Goal: Task Accomplishment & Management: Complete application form

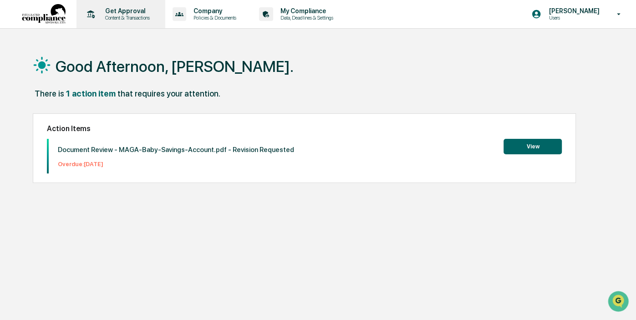
click at [122, 14] on p "Get Approval" at bounding box center [126, 10] width 56 height 7
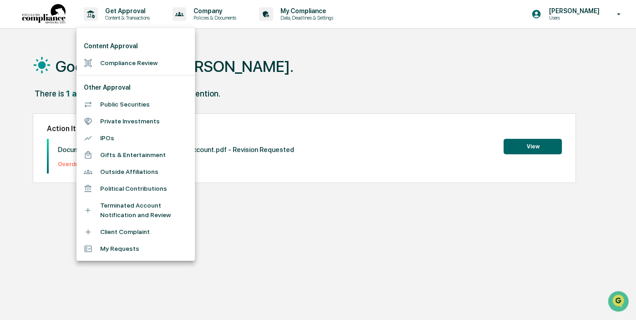
click at [211, 13] on div at bounding box center [318, 160] width 636 height 320
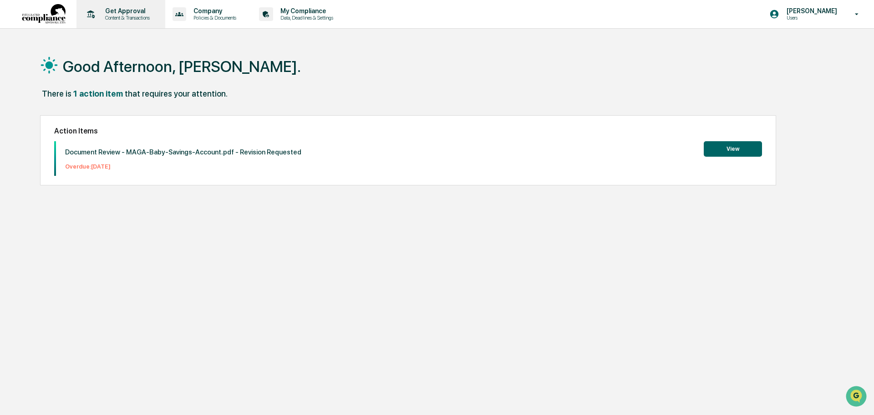
click at [141, 19] on p "Content & Transactions" at bounding box center [126, 18] width 56 height 6
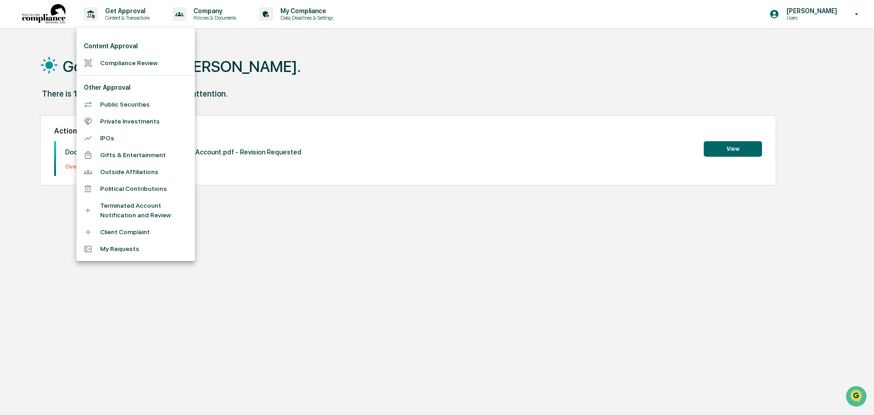
click at [635, 15] on div at bounding box center [437, 207] width 874 height 415
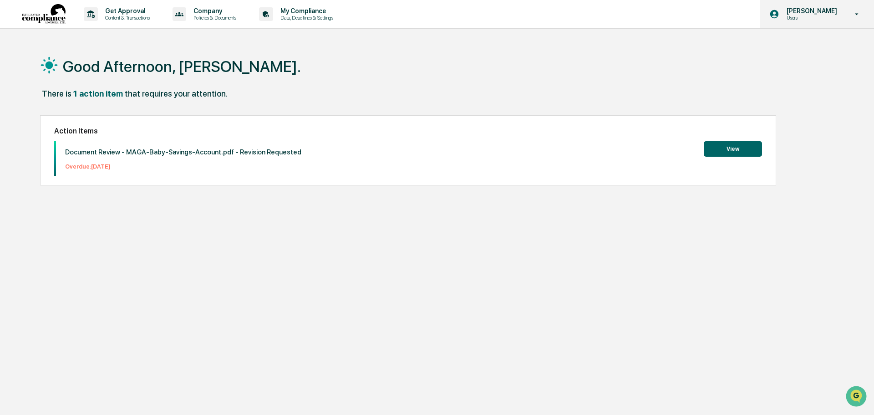
click at [635, 12] on icon at bounding box center [857, 14] width 16 height 9
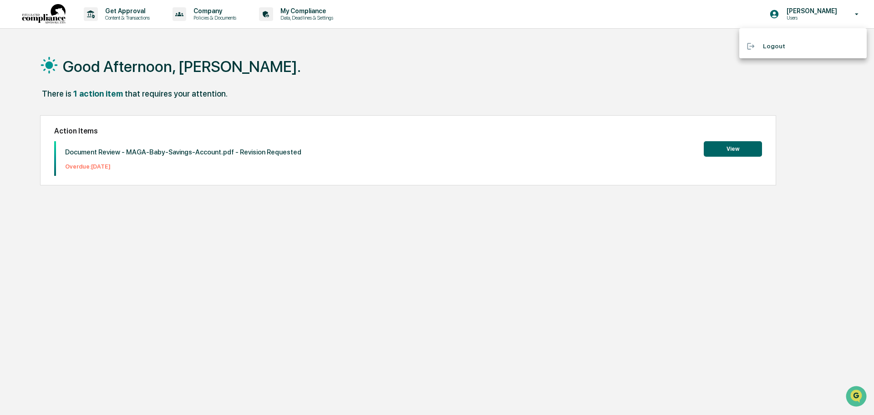
click at [635, 15] on div at bounding box center [437, 207] width 874 height 415
click at [635, 10] on p "[PERSON_NAME]" at bounding box center [810, 10] width 62 height 7
click at [635, 10] on div at bounding box center [437, 207] width 874 height 415
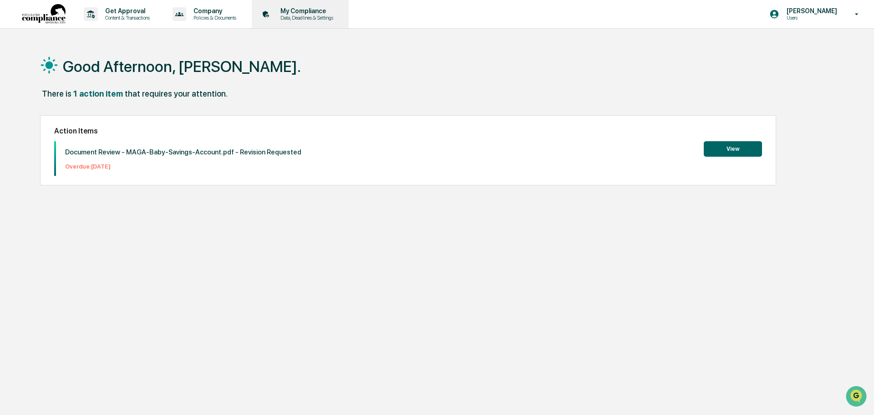
click at [319, 15] on p "Data, Deadlines & Settings" at bounding box center [305, 18] width 65 height 6
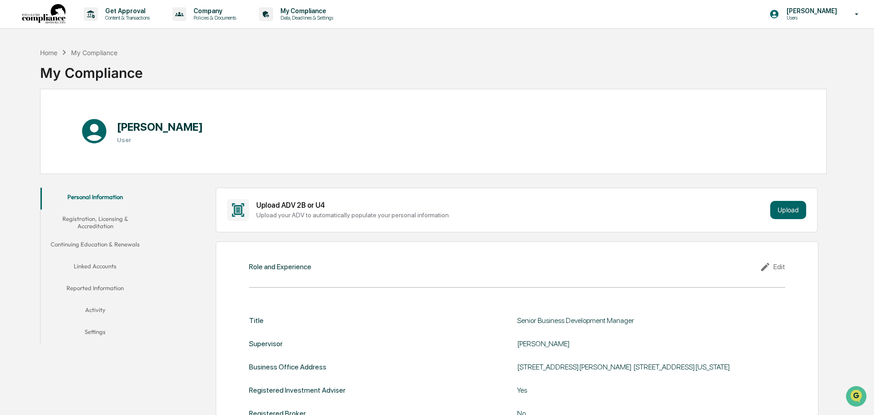
click at [107, 225] on button "Registration, Licensing & Accreditation" at bounding box center [96, 222] width 110 height 26
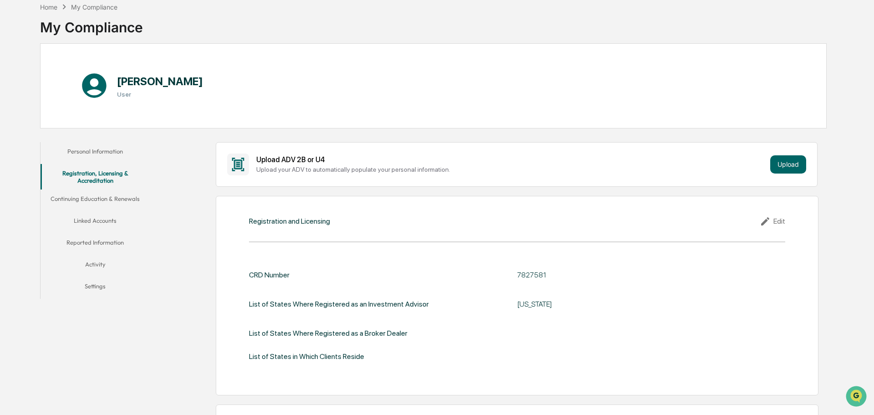
scroll to position [50, 0]
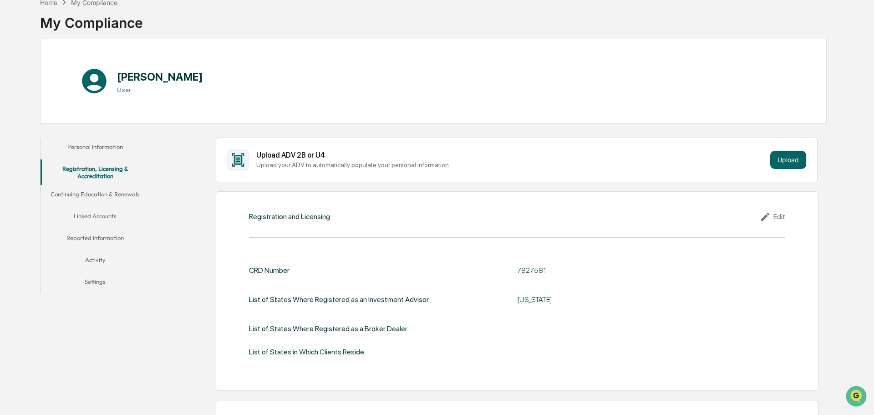
click at [123, 191] on button "Continuing Education & Renewals" at bounding box center [96, 196] width 110 height 22
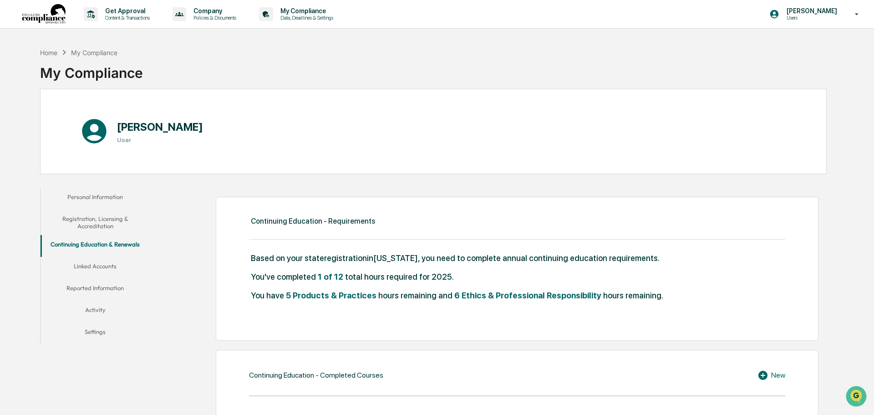
click at [105, 222] on button "Registration, Licensing & Accreditation" at bounding box center [96, 222] width 110 height 26
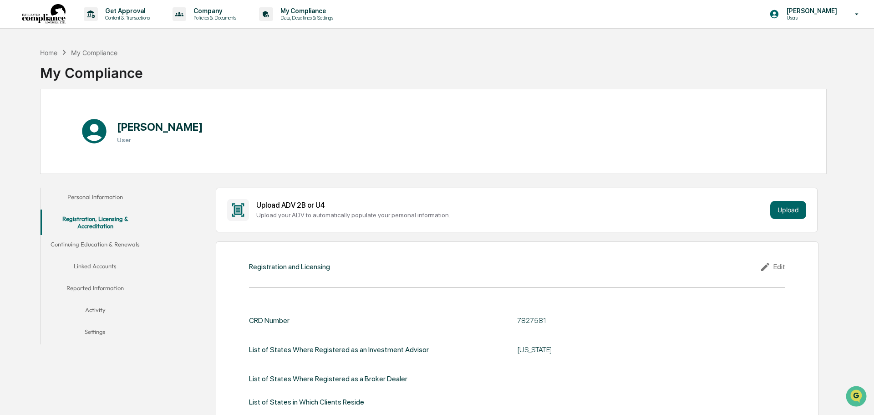
click at [119, 194] on button "Personal Information" at bounding box center [96, 198] width 110 height 22
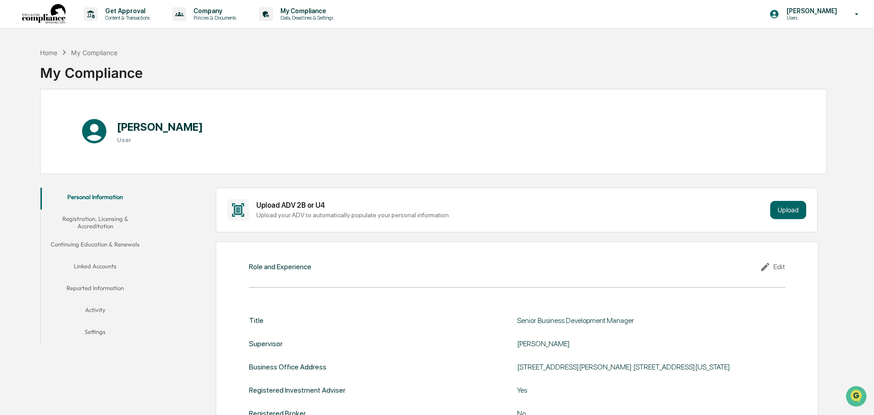
click at [99, 222] on button "Registration, Licensing & Accreditation" at bounding box center [96, 222] width 110 height 26
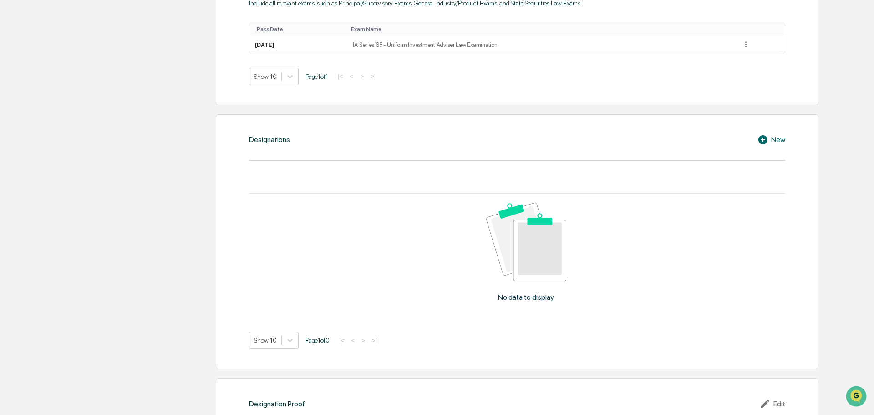
scroll to position [530, 0]
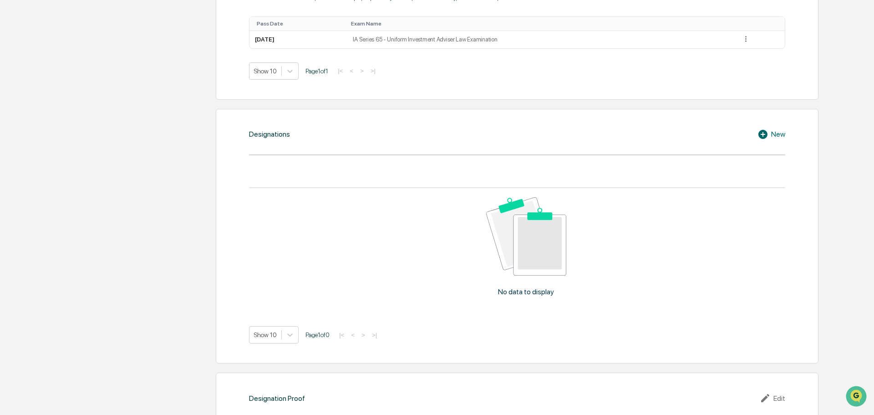
click at [635, 131] on div "New" at bounding box center [771, 134] width 28 height 11
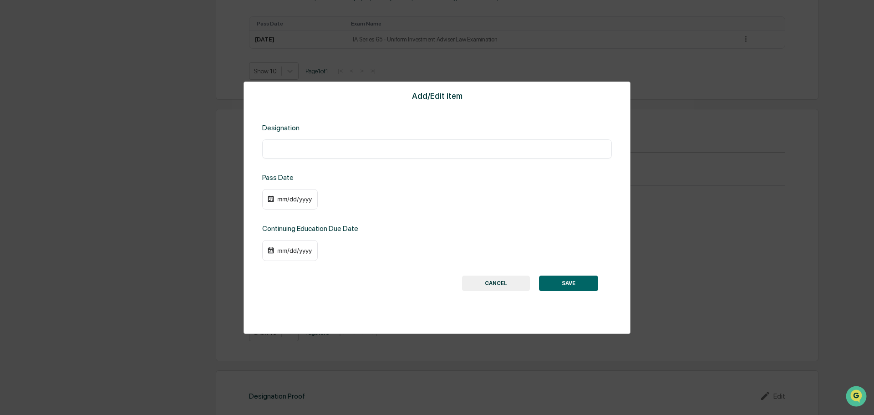
click at [353, 151] on input "text" at bounding box center [437, 148] width 336 height 9
type input "*"
type input "**********"
click at [296, 200] on div "mm/dd/yyyy" at bounding box center [294, 198] width 36 height 7
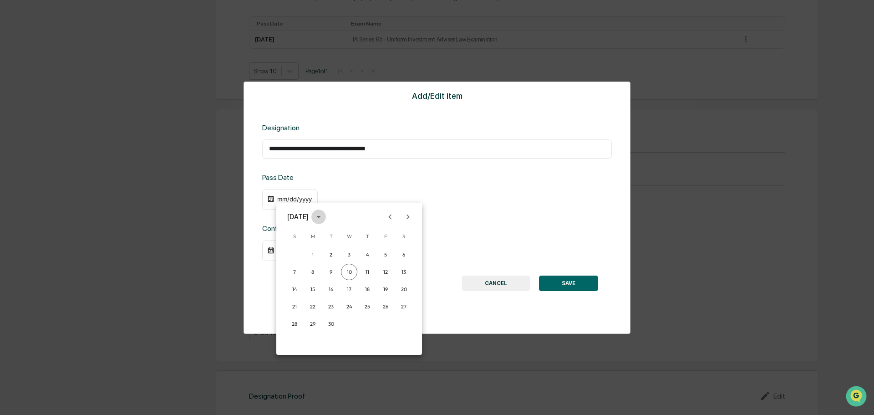
click at [324, 217] on icon "calendar view is open, switch to year view" at bounding box center [319, 217] width 10 height 10
click at [359, 292] on button "2024" at bounding box center [349, 291] width 33 height 16
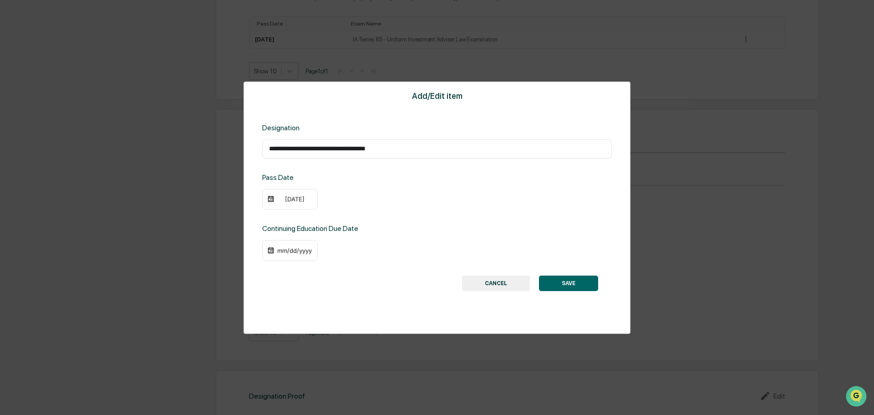
click at [298, 249] on div "mm/dd/yyyy" at bounding box center [294, 250] width 36 height 7
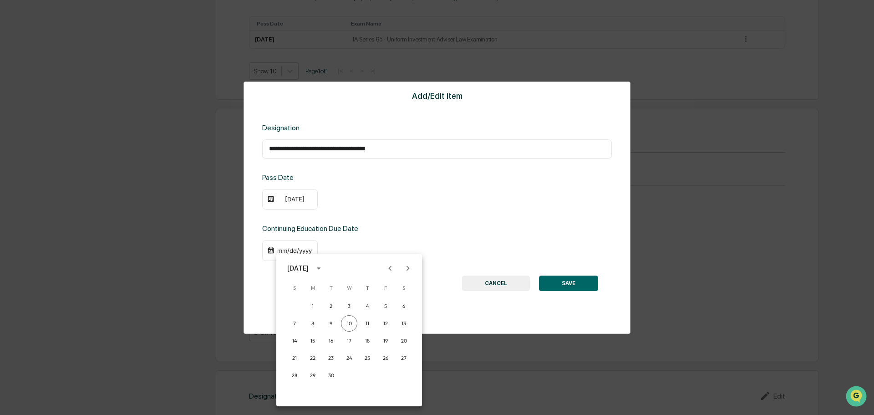
click at [292, 200] on div at bounding box center [437, 207] width 874 height 415
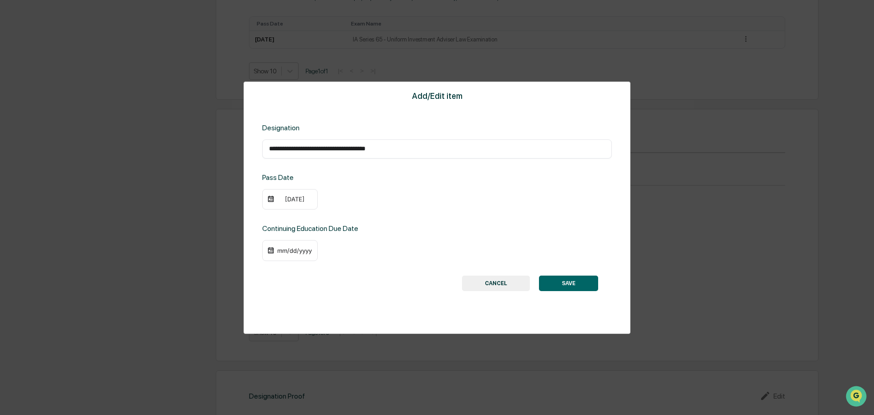
click at [282, 199] on div "[DATE]" at bounding box center [294, 198] width 36 height 7
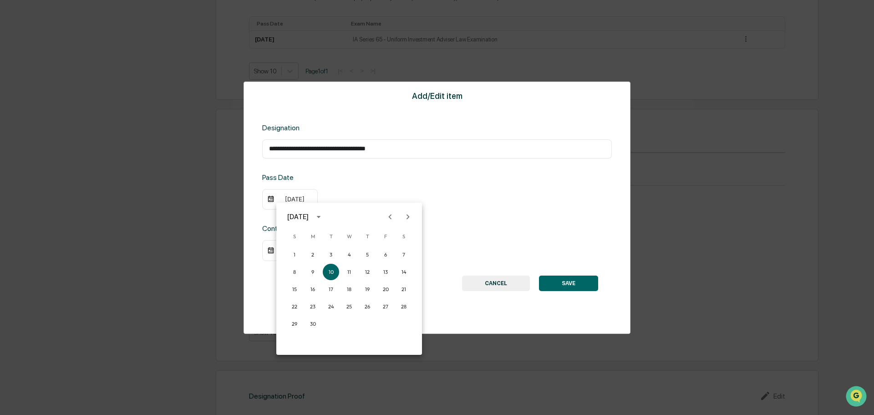
click at [410, 219] on icon "Next month" at bounding box center [408, 217] width 10 height 10
click at [385, 256] on button "6" at bounding box center [385, 254] width 16 height 16
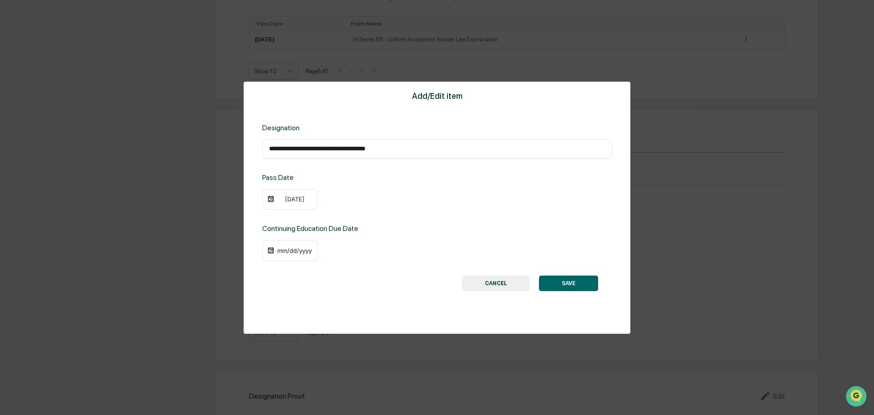
click at [484, 282] on button "CANCEL" at bounding box center [496, 282] width 68 height 15
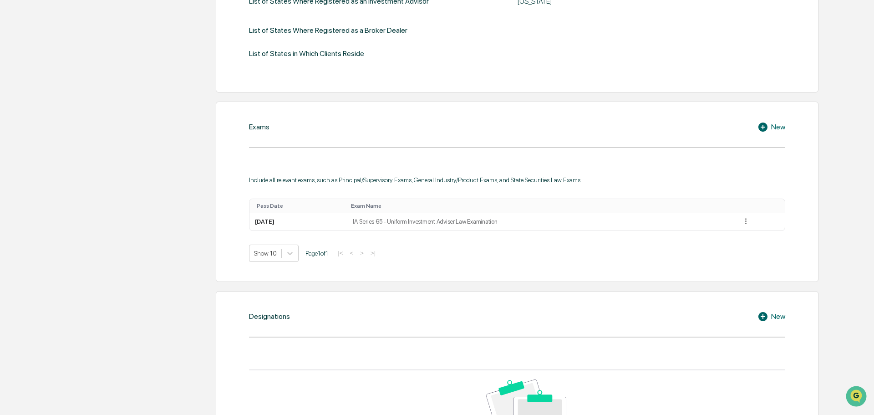
scroll to position [352, 0]
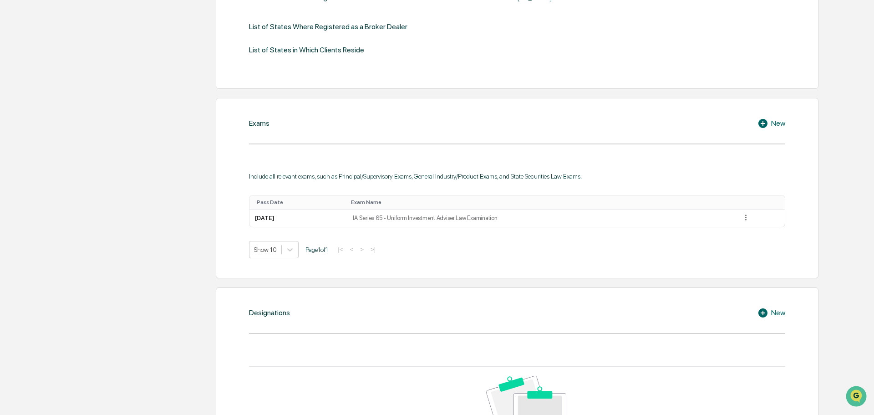
click at [635, 316] on div "New" at bounding box center [771, 312] width 28 height 11
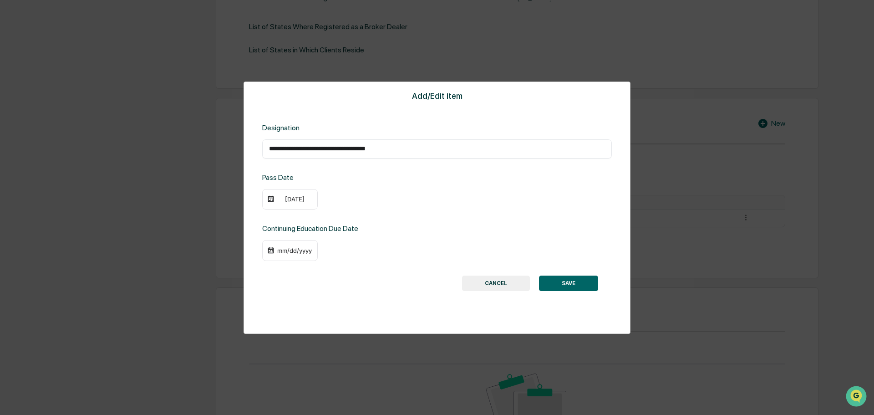
click at [522, 279] on button "CANCEL" at bounding box center [496, 282] width 68 height 15
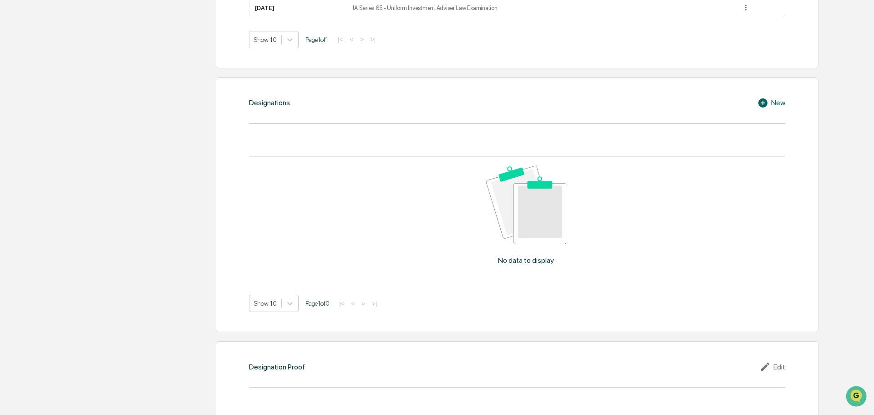
scroll to position [680, 0]
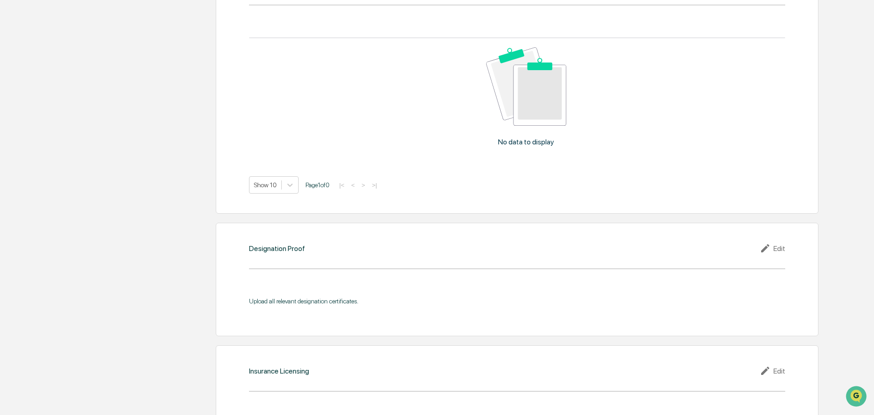
click at [342, 301] on div "Upload all relevant designation certificates." at bounding box center [517, 300] width 536 height 7
click at [635, 250] on icon at bounding box center [767, 248] width 14 height 11
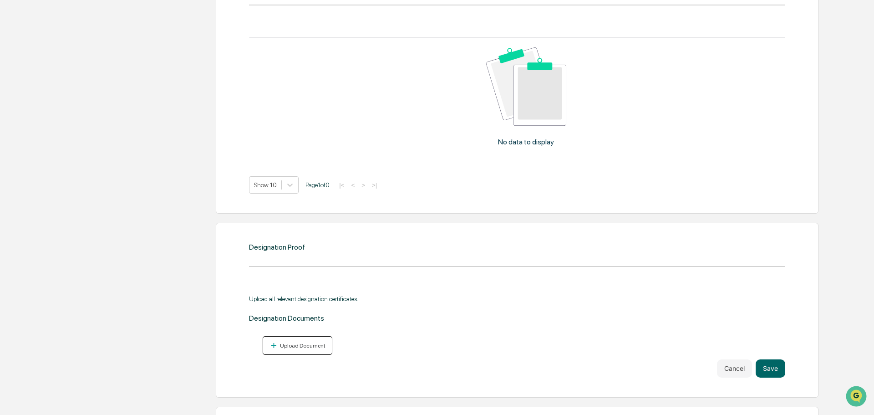
click at [314, 319] on button "Upload Document" at bounding box center [298, 345] width 70 height 19
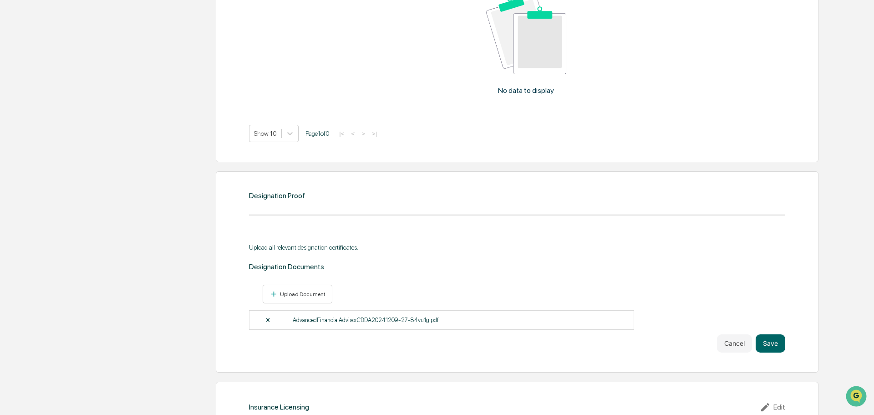
scroll to position [752, 0]
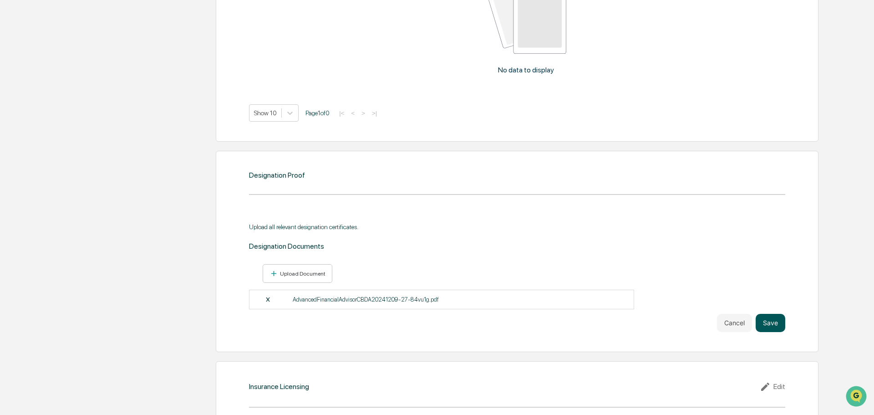
click at [635, 319] on button "Save" at bounding box center [770, 323] width 30 height 18
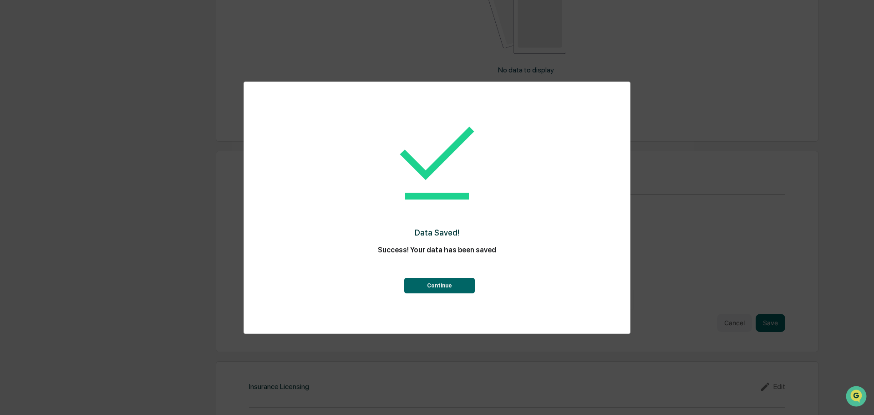
click at [443, 283] on button "Continue" at bounding box center [439, 285] width 71 height 15
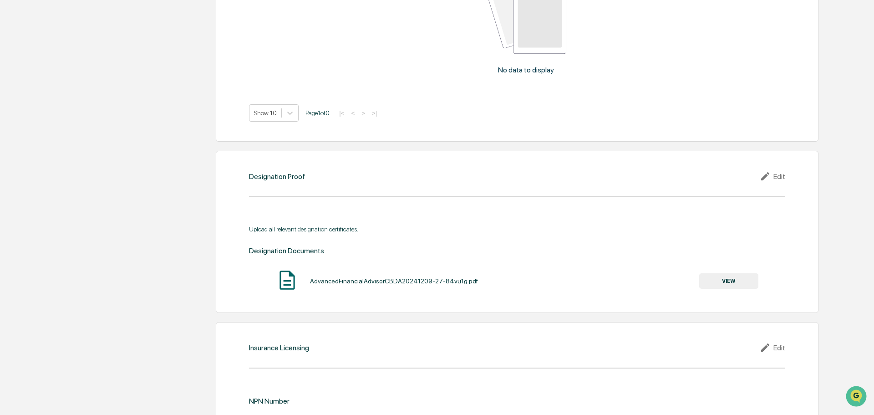
click at [635, 281] on button "VIEW" at bounding box center [728, 280] width 59 height 15
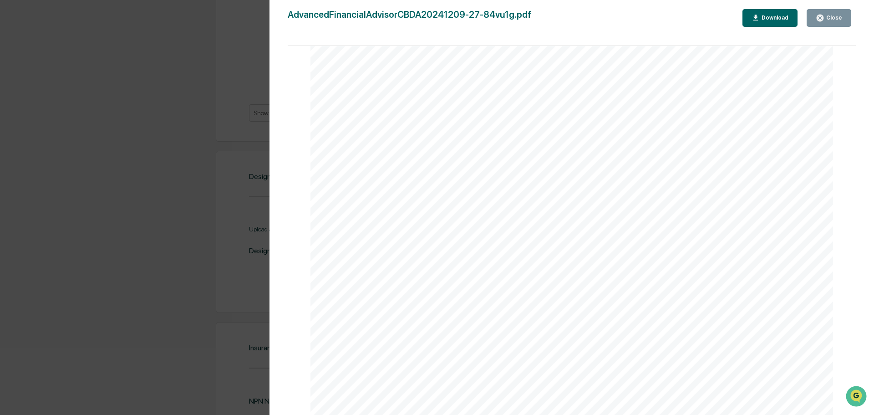
scroll to position [56, 0]
click at [126, 188] on div "Version History [DATE] 06:17 PM [PERSON_NAME] AdvancedFinancialAdvisorCBDA20241…" at bounding box center [437, 207] width 874 height 415
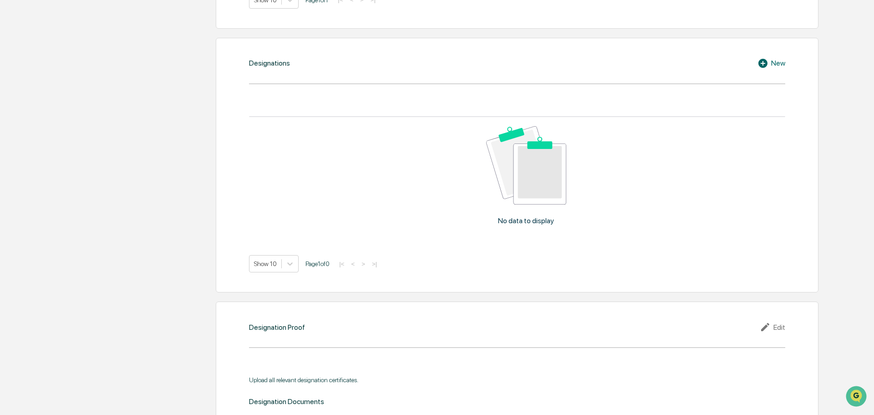
scroll to position [595, 0]
